Goal: Information Seeking & Learning: Check status

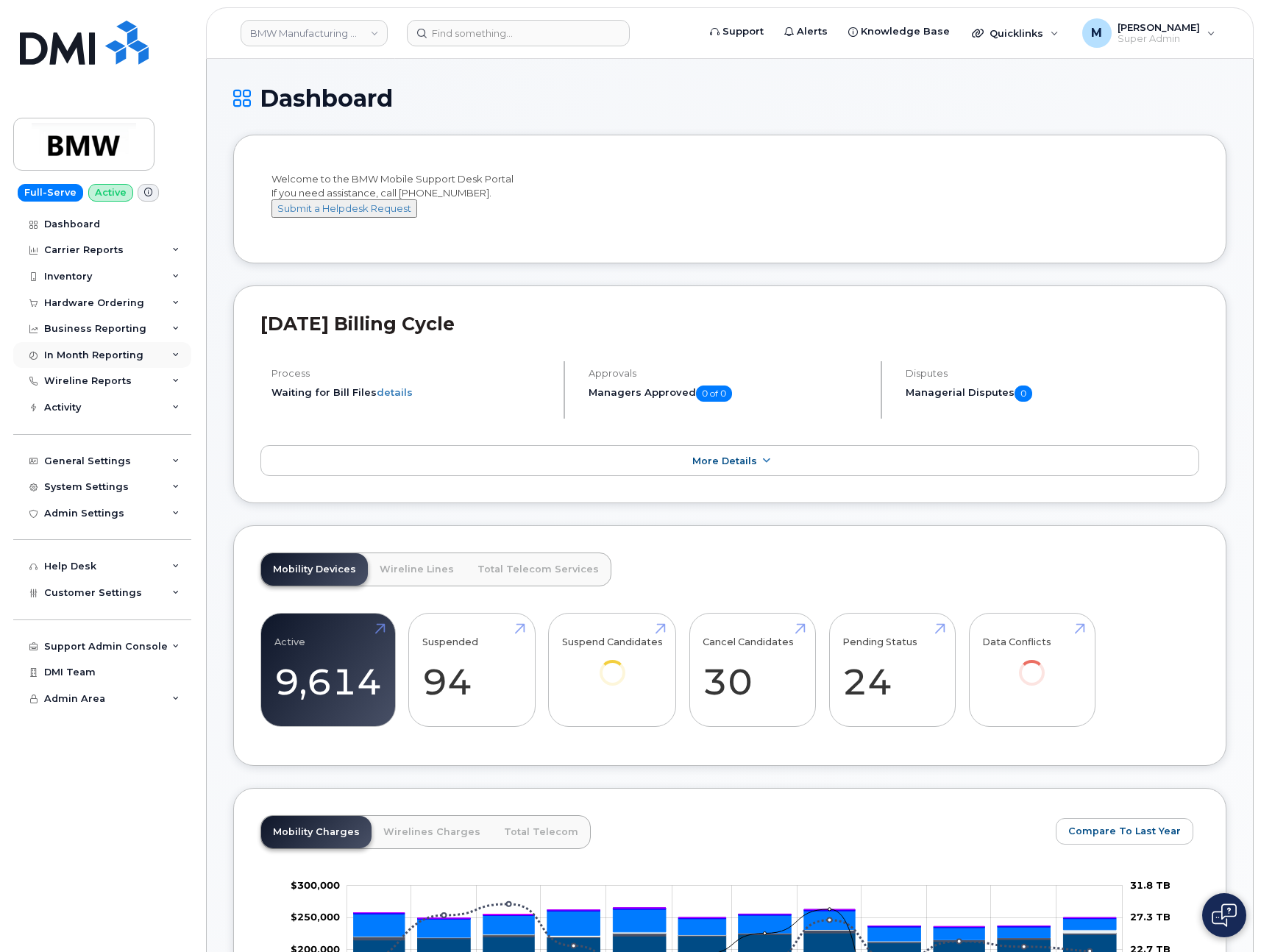
click at [83, 356] on div "In Month Reporting" at bounding box center [94, 356] width 100 height 12
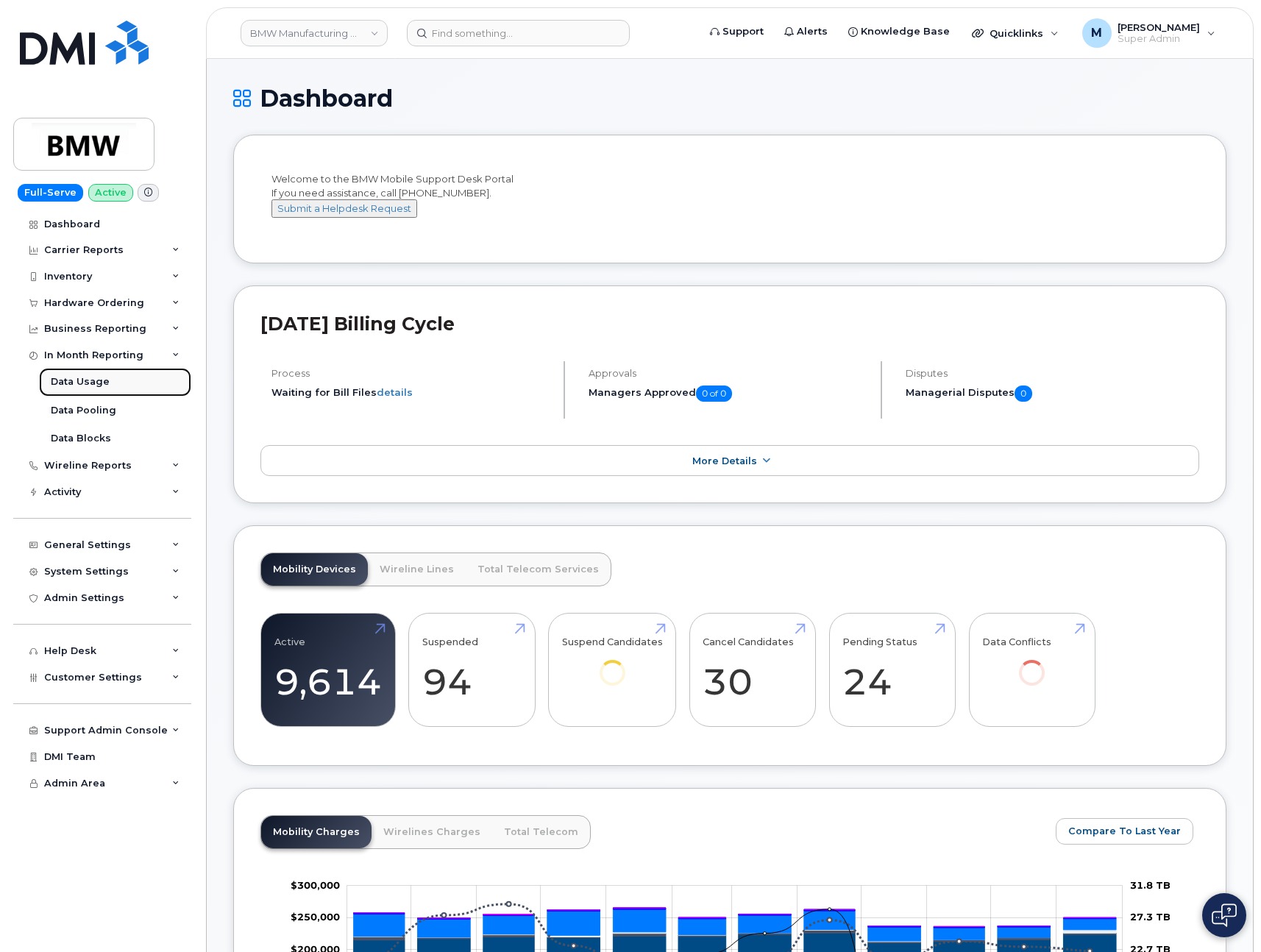
click at [81, 380] on div "Data Usage" at bounding box center [80, 382] width 59 height 13
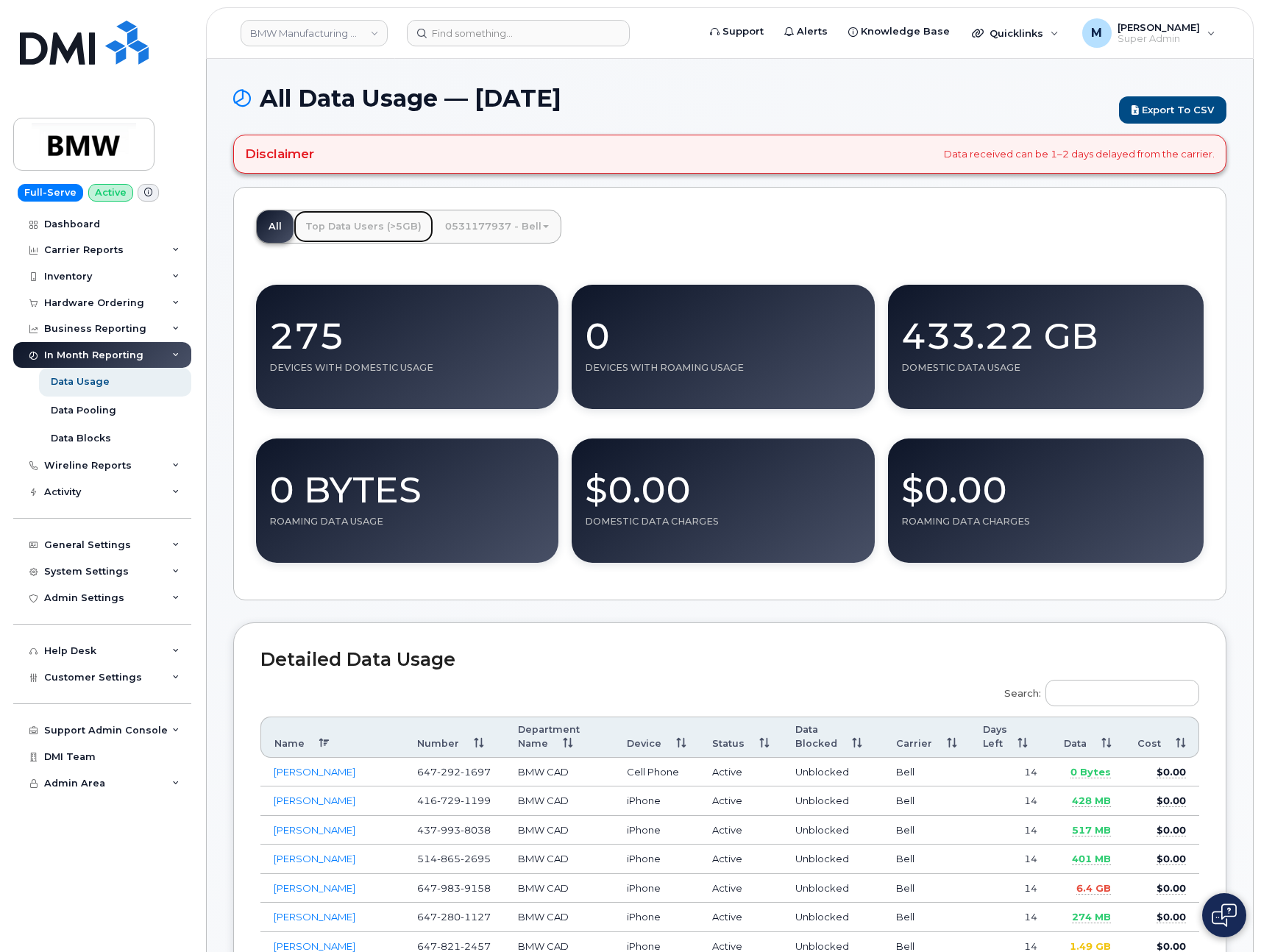
click at [344, 229] on link "Top Data Users (>5GB)" at bounding box center [363, 226] width 140 height 32
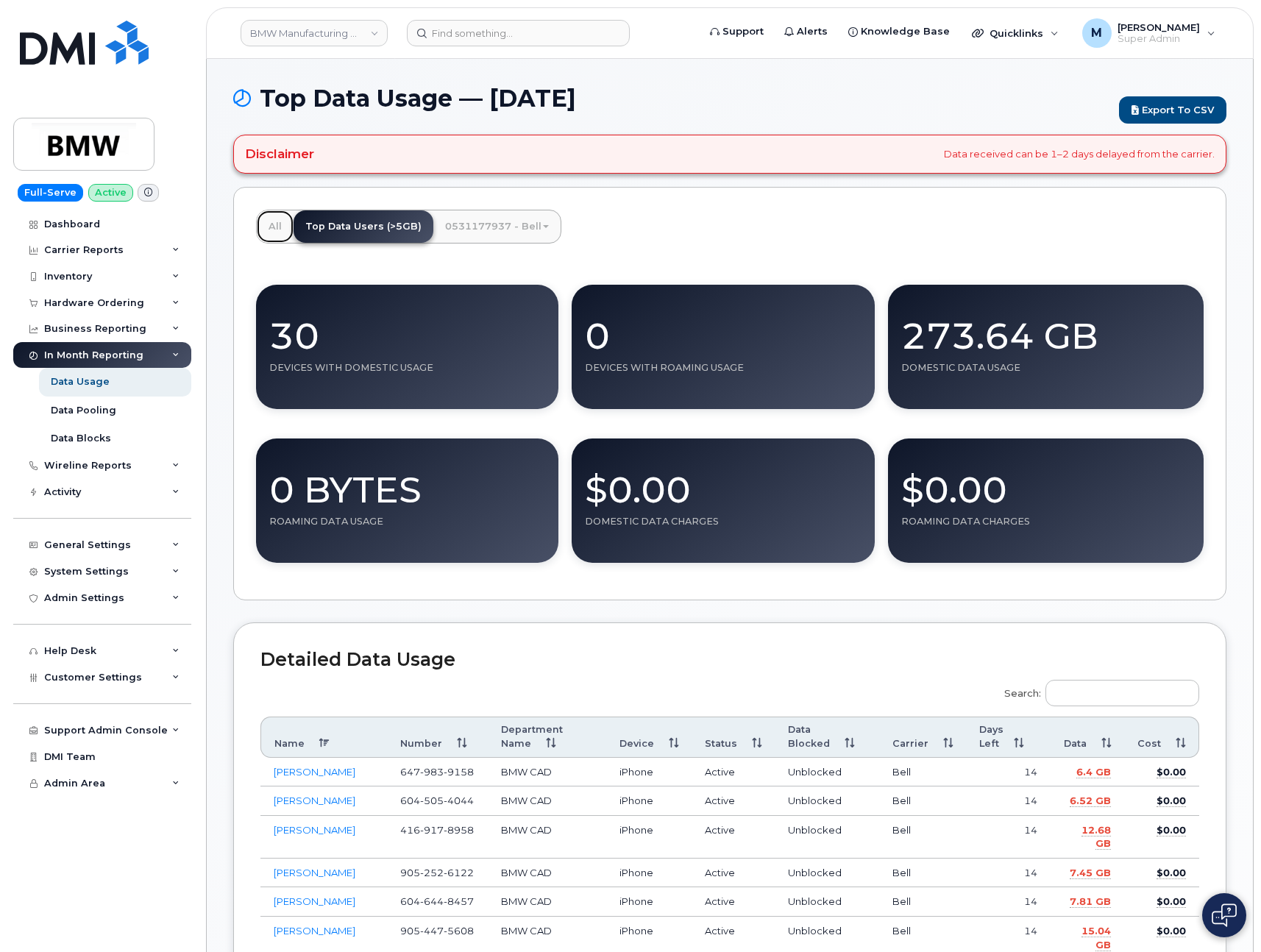
click at [277, 231] on link "All" at bounding box center [275, 226] width 37 height 32
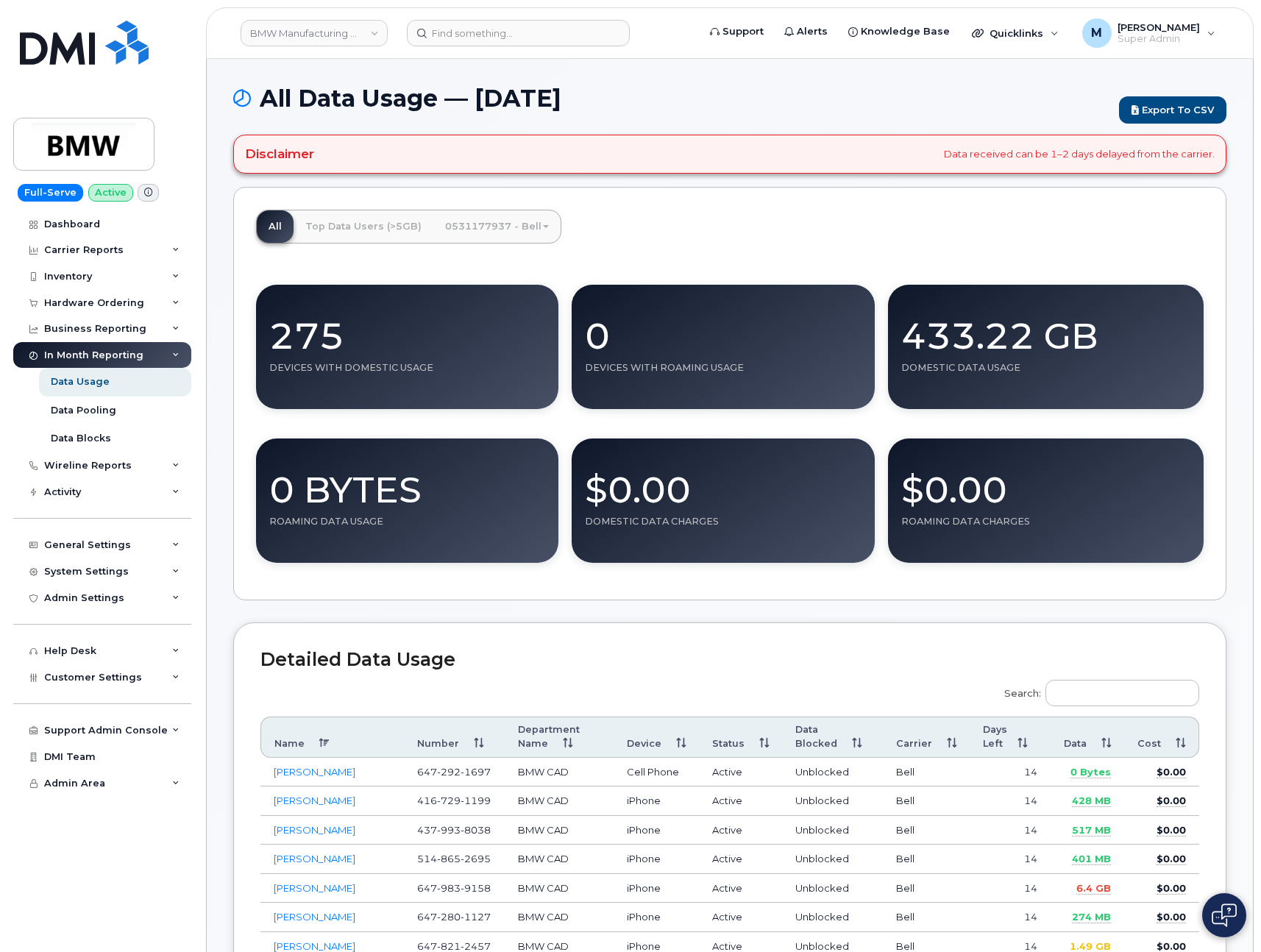
click at [472, 227] on link "0531177937 - Bell" at bounding box center [497, 226] width 127 height 32
click at [485, 262] on link "Medium Business Data Share" at bounding box center [524, 262] width 175 height 32
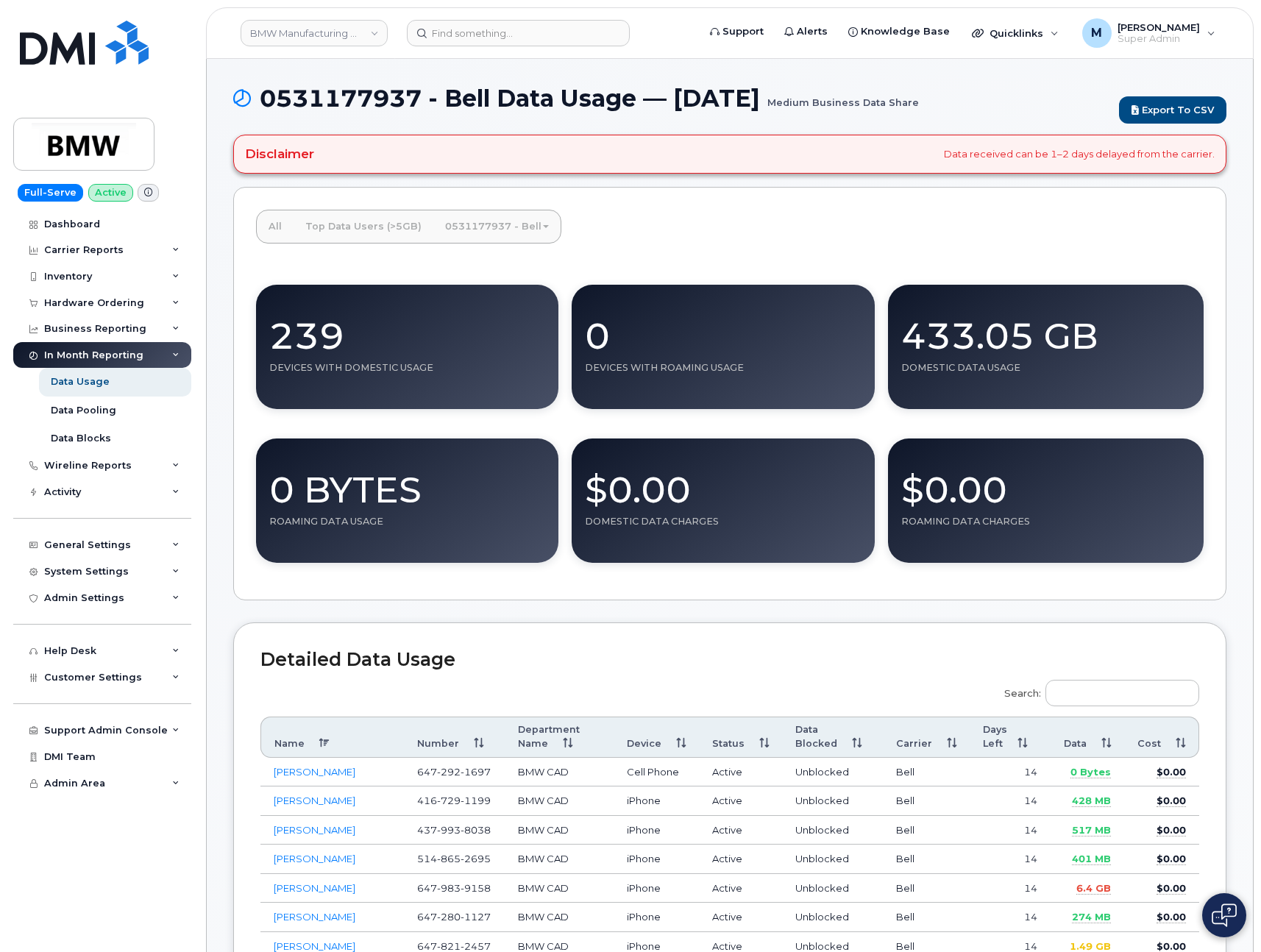
click at [649, 228] on div "All Top Data Users (>5GB) 0531177937 - Bell Medium Business Data Share 239 Devi…" at bounding box center [730, 394] width 994 height 415
click at [525, 227] on link "0531177937 - Bell" at bounding box center [497, 226] width 127 height 32
click at [706, 232] on div "All Top Data Users (>5GB) 0531177937 - Bell Medium Business Data Share 239 Devi…" at bounding box center [730, 394] width 994 height 415
click at [365, 42] on link "BMW Manufacturing Co LLC" at bounding box center [314, 33] width 147 height 27
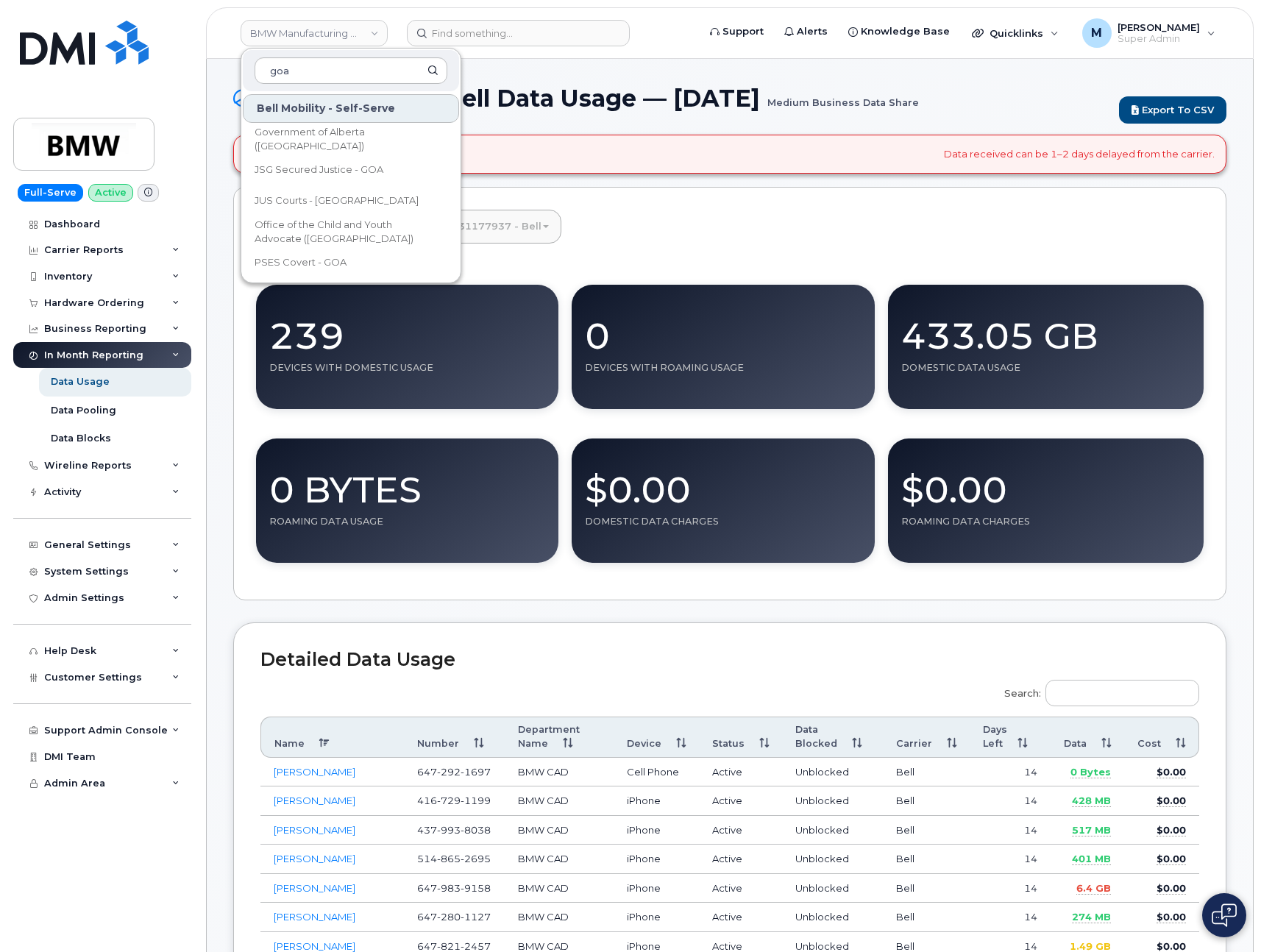
type input "goa"
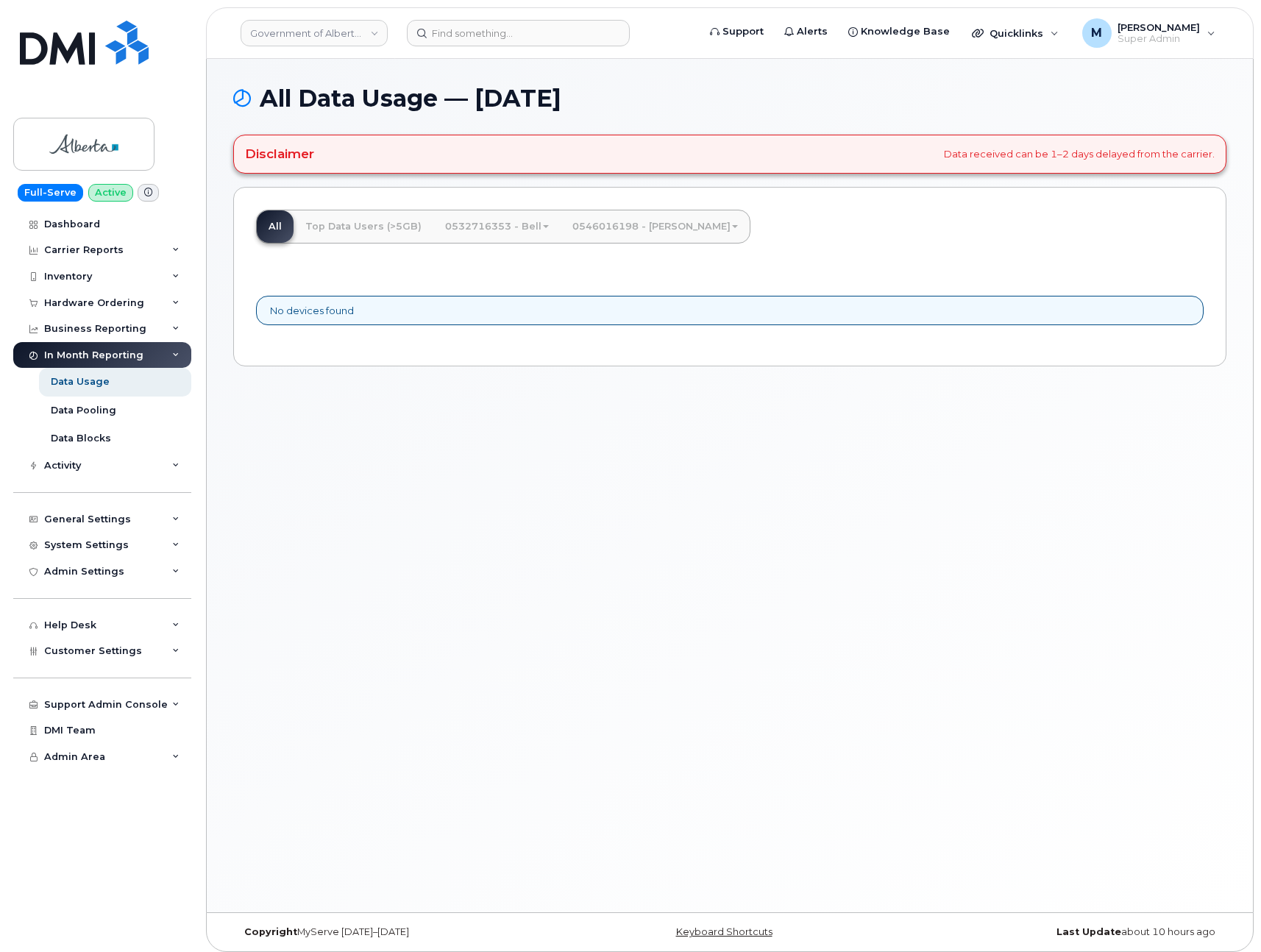
click at [511, 230] on link "0532716353 - Bell" at bounding box center [497, 226] width 127 height 32
click at [498, 489] on div "All Data Usage — [DATE] Disclaimer Data received can be 1–2 days delayed from t…" at bounding box center [729, 485] width 1046 height 853
click at [640, 223] on link "0546016198 - [PERSON_NAME]" at bounding box center [655, 226] width 189 height 32
click at [502, 611] on div "All Data Usage — [DATE] Disclaimer Data received can be 1–2 days delayed from t…" at bounding box center [729, 485] width 1046 height 853
click at [497, 228] on link "0532716353 - Bell" at bounding box center [497, 226] width 127 height 32
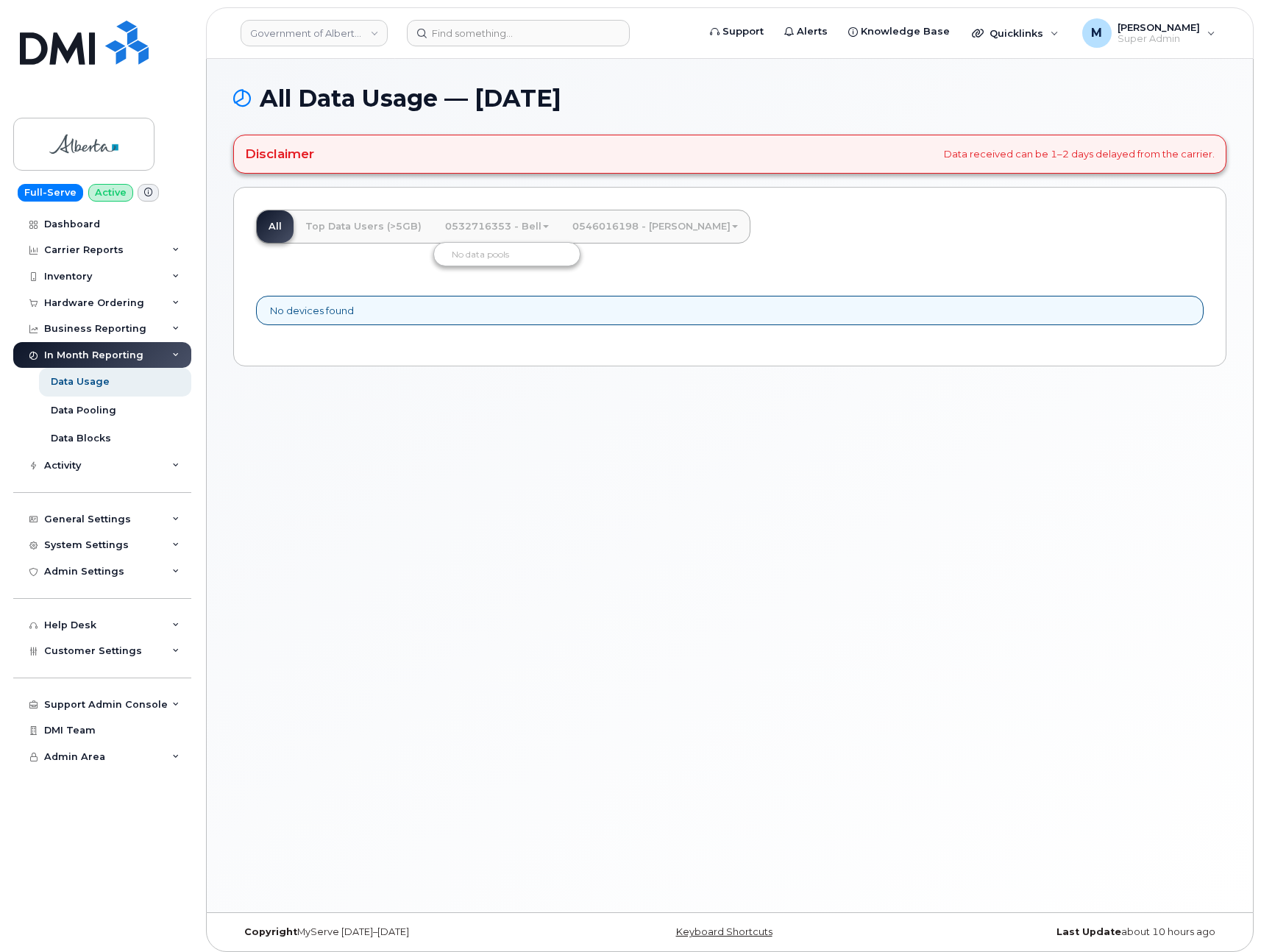
click at [495, 225] on link "0532716353 - Bell" at bounding box center [497, 226] width 127 height 32
click at [616, 223] on link "0546016198 - [PERSON_NAME]" at bounding box center [655, 226] width 189 height 32
